Goal: Task Accomplishment & Management: Manage account settings

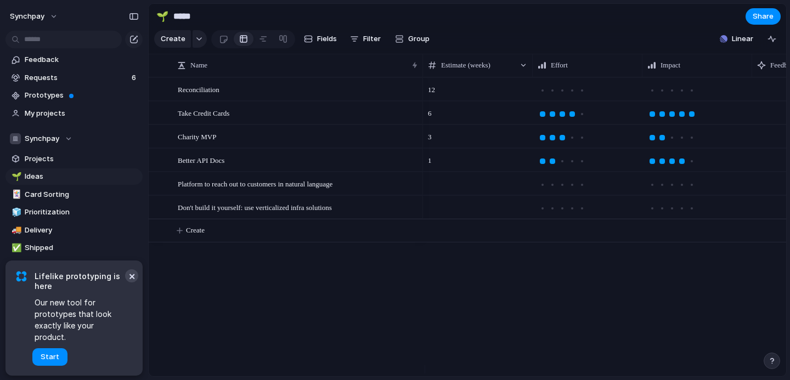
click at [129, 283] on button "×" at bounding box center [131, 276] width 13 height 13
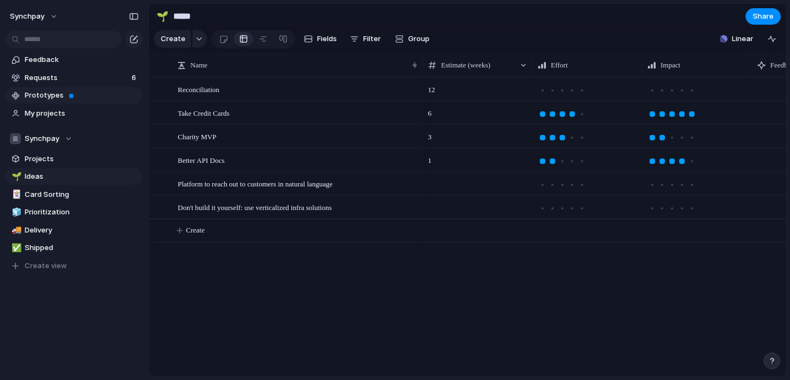
click at [77, 95] on span "Prototypes" at bounding box center [82, 95] width 114 height 11
click at [90, 79] on span "Requests" at bounding box center [77, 77] width 104 height 11
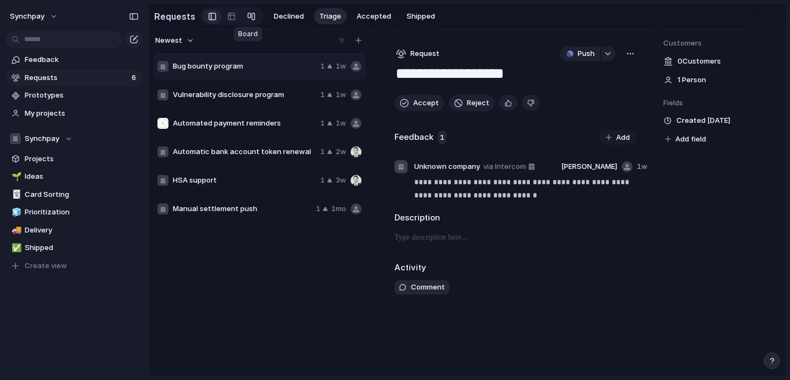
click at [248, 13] on div at bounding box center [251, 17] width 9 height 18
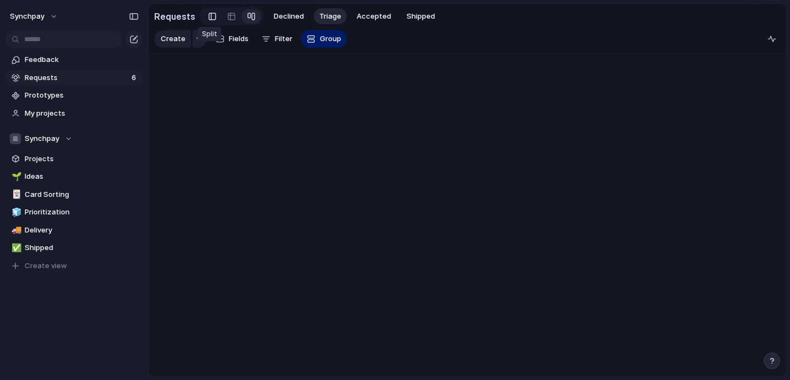
click at [214, 15] on link at bounding box center [212, 17] width 19 height 18
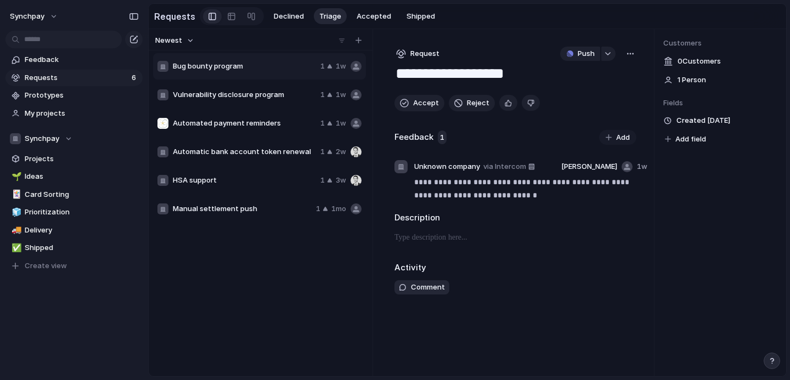
click at [212, 96] on span "Vulnerability disclosure program" at bounding box center [244, 94] width 143 height 11
click at [210, 124] on span "Automated payment reminders" at bounding box center [244, 123] width 143 height 11
type textarea "**********"
click at [54, 156] on span "Projects" at bounding box center [82, 159] width 114 height 11
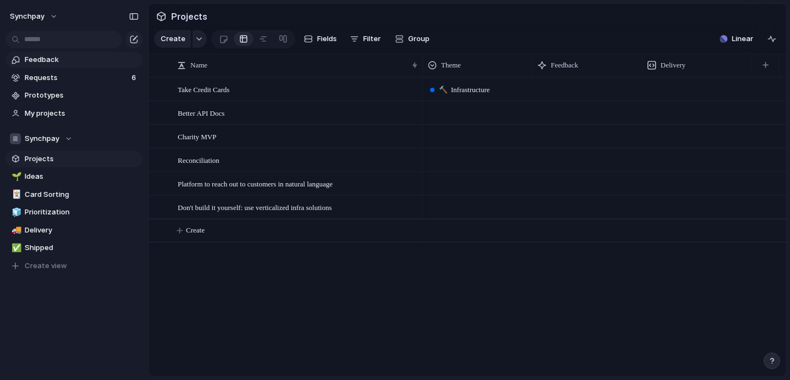
click at [70, 65] on span "Feedback" at bounding box center [82, 59] width 114 height 11
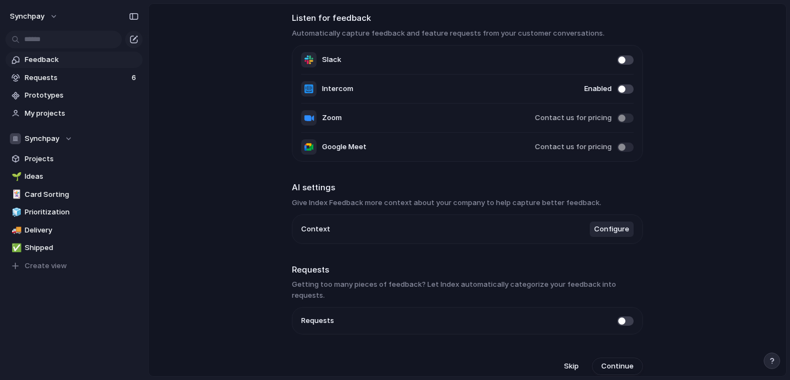
scroll to position [44, 0]
click at [94, 174] on span "Ideas" at bounding box center [82, 176] width 114 height 11
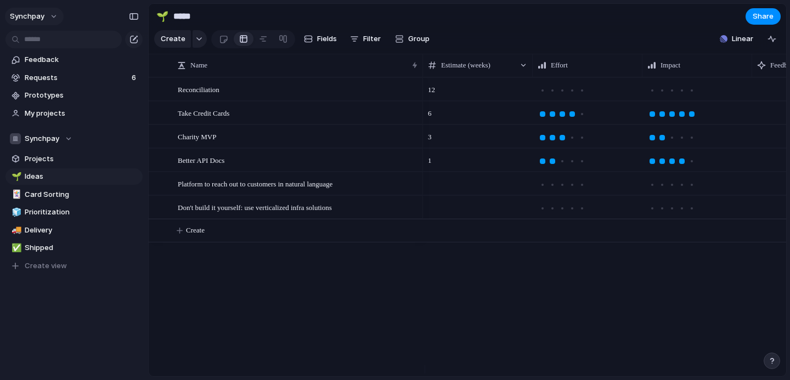
click at [54, 13] on button "synchpay" at bounding box center [34, 17] width 59 height 18
click at [283, 289] on div "Settings Invite members Change theme Sign out" at bounding box center [395, 190] width 790 height 380
click at [96, 83] on link "Requests 6" at bounding box center [73, 78] width 137 height 16
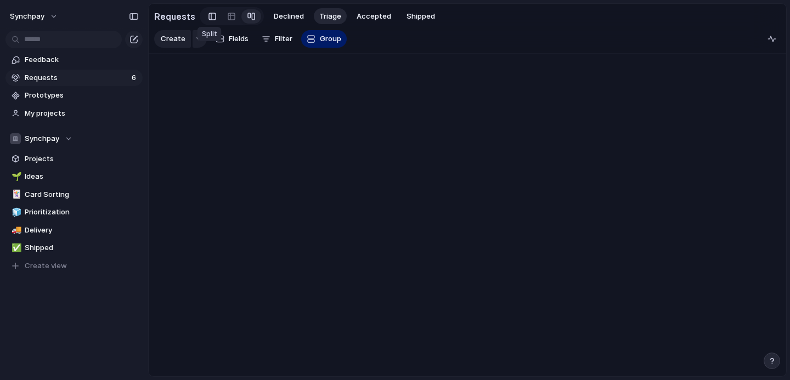
click at [209, 20] on div at bounding box center [213, 16] width 8 height 16
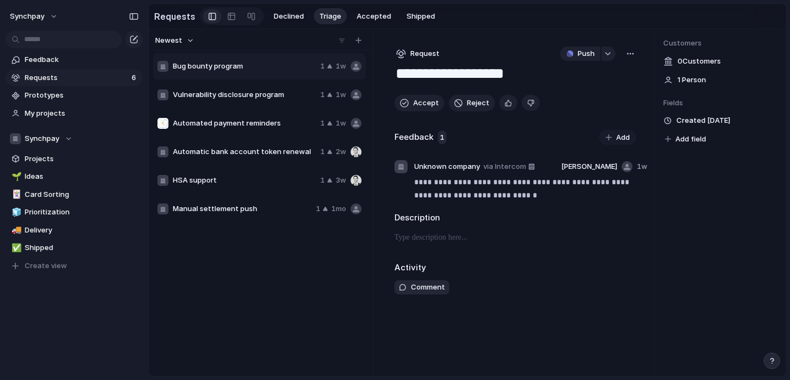
click at [43, 25] on div "synchpay" at bounding box center [74, 14] width 148 height 29
click at [51, 15] on button "synchpay" at bounding box center [34, 17] width 59 height 18
click at [49, 44] on span "Settings" at bounding box center [40, 41] width 30 height 11
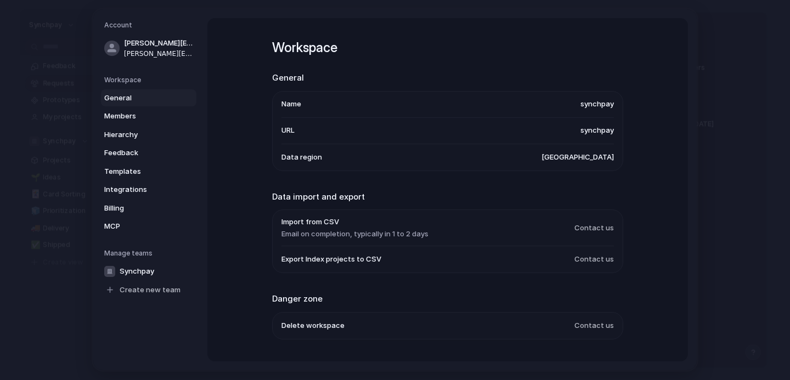
scroll to position [29, 0]
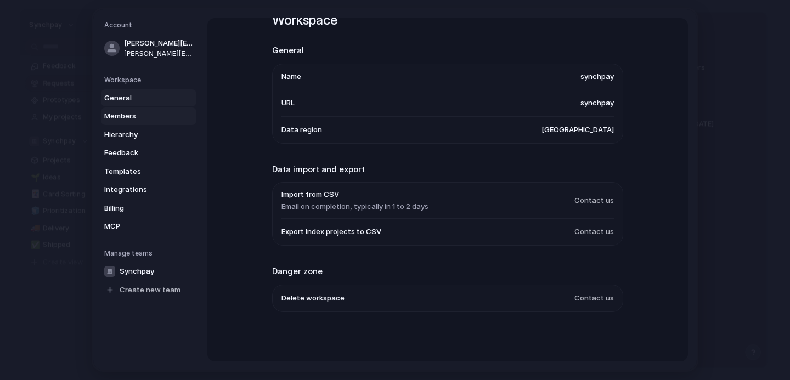
click at [146, 115] on span "Members" at bounding box center [139, 116] width 70 height 11
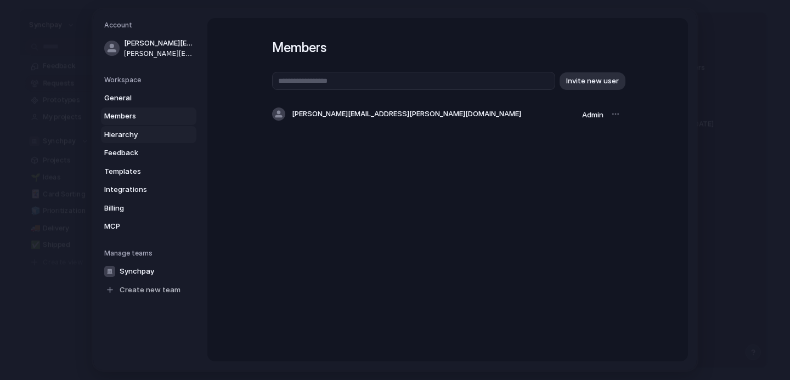
click at [164, 132] on span "Hierarchy" at bounding box center [139, 135] width 70 height 11
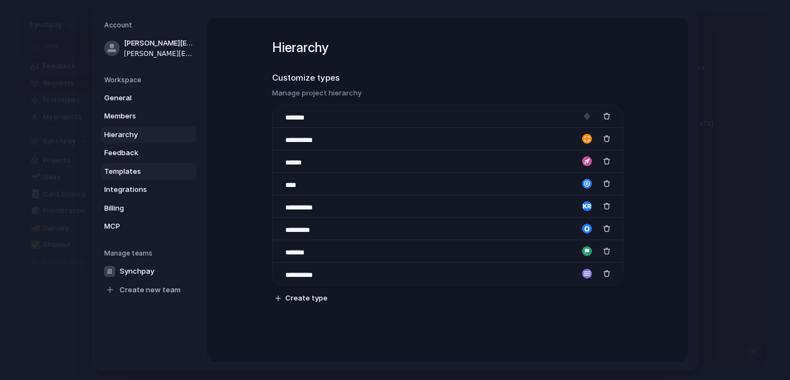
click at [171, 171] on span "Templates" at bounding box center [139, 171] width 70 height 11
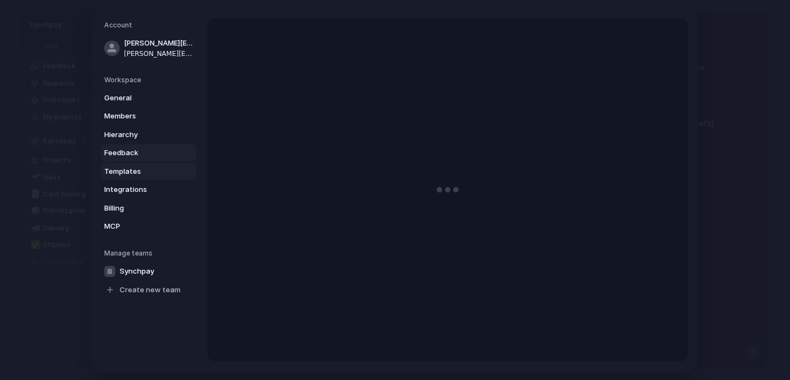
click at [173, 153] on span "Feedback" at bounding box center [139, 153] width 70 height 11
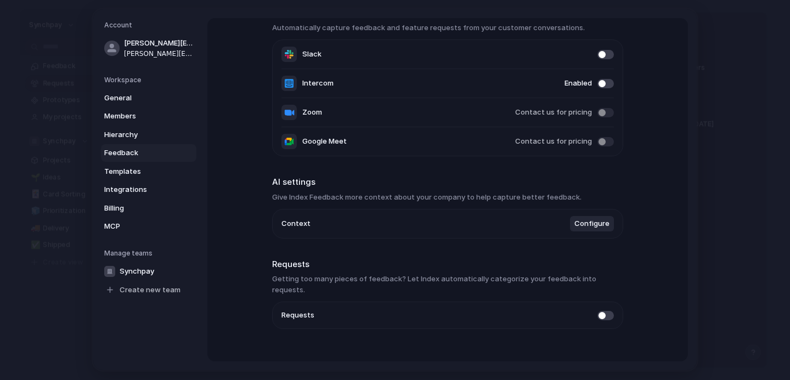
scroll to position [74, 0]
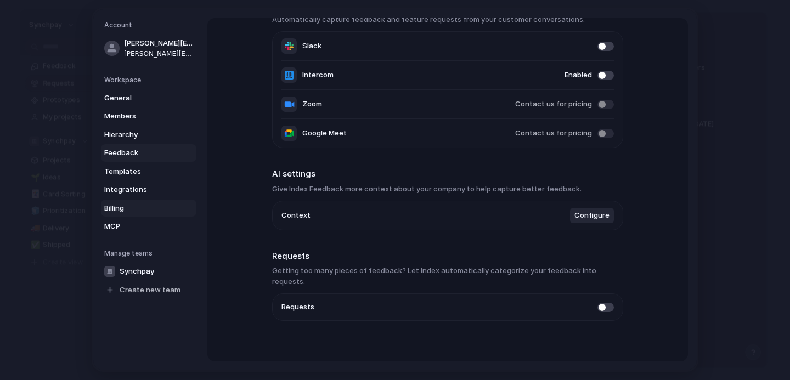
click at [170, 203] on span "Billing" at bounding box center [139, 208] width 70 height 11
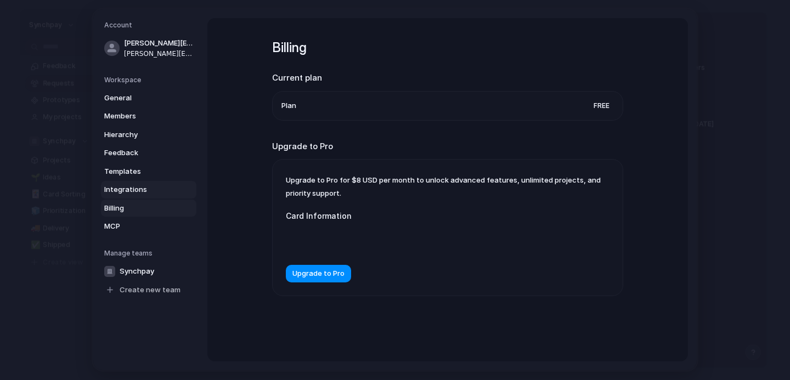
click at [171, 193] on span "Integrations" at bounding box center [139, 189] width 70 height 11
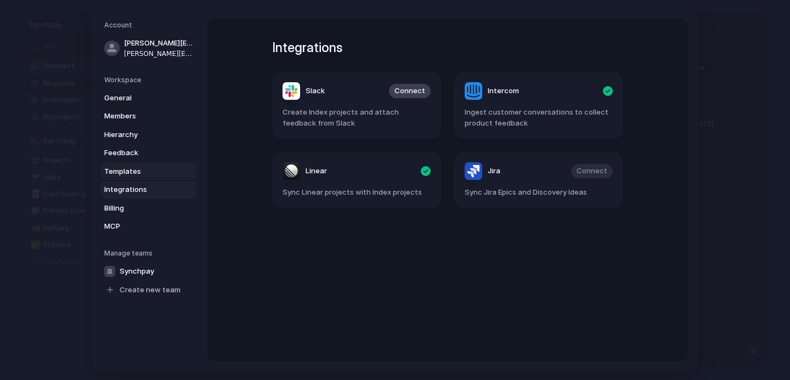
click at [161, 175] on span "Templates" at bounding box center [139, 171] width 70 height 11
